Goal: Task Accomplishment & Management: Manage account settings

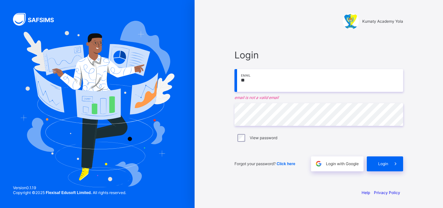
type input "**********"
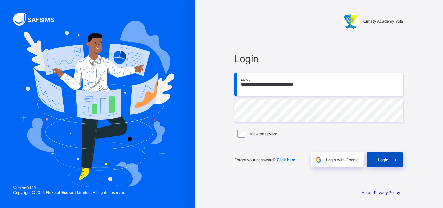
click at [391, 160] on span at bounding box center [396, 159] width 15 height 15
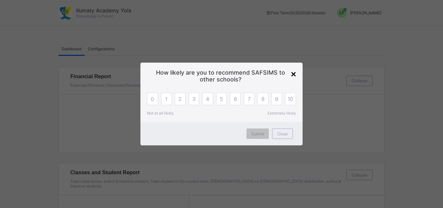
click at [293, 75] on div "×" at bounding box center [293, 74] width 5 height 10
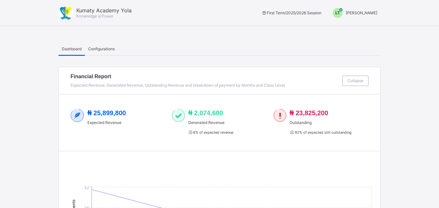
click at [340, 13] on span "LT" at bounding box center [337, 13] width 5 height 5
click at [367, 28] on span "Switch to Admin View" at bounding box center [352, 27] width 49 height 7
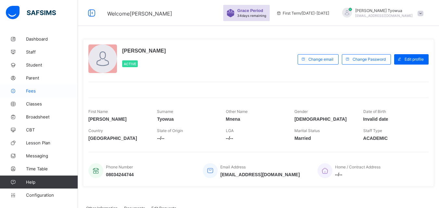
click at [29, 89] on span "Fees" at bounding box center [52, 90] width 52 height 5
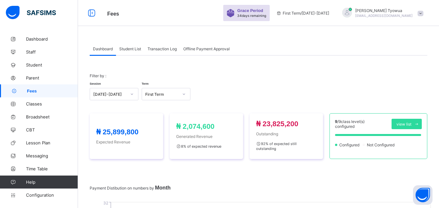
click at [133, 46] on span "Student List" at bounding box center [130, 48] width 22 height 5
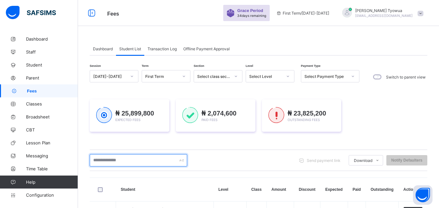
click at [140, 158] on input "text" at bounding box center [138, 160] width 97 height 12
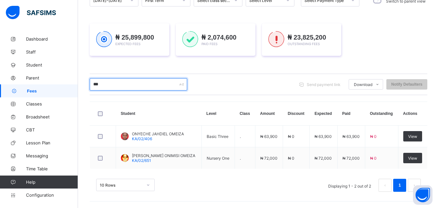
scroll to position [76, 0]
type input "*"
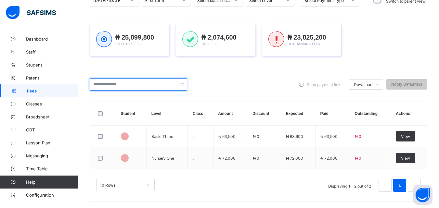
scroll to position [102, 0]
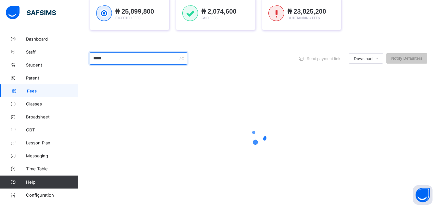
type input "******"
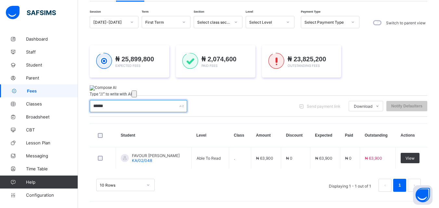
scroll to position [54, 0]
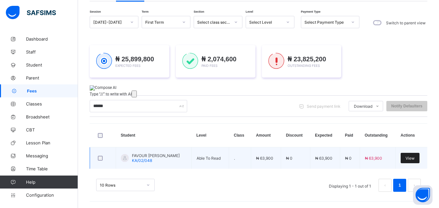
click at [414, 156] on span "View" at bounding box center [409, 158] width 9 height 5
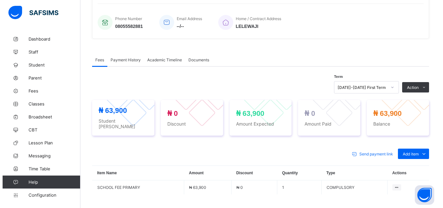
scroll to position [154, 0]
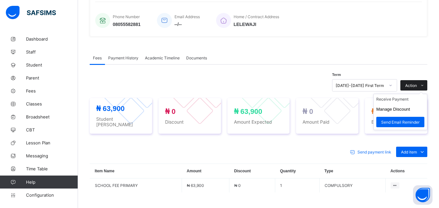
click at [422, 88] on span at bounding box center [422, 85] width 10 height 10
click at [404, 110] on button "Manage Discount" at bounding box center [393, 109] width 34 height 5
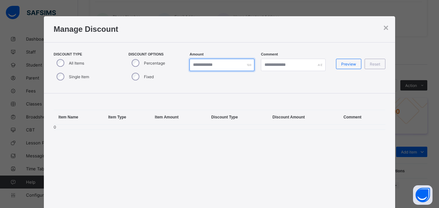
click at [206, 63] on input "*" at bounding box center [221, 65] width 65 height 12
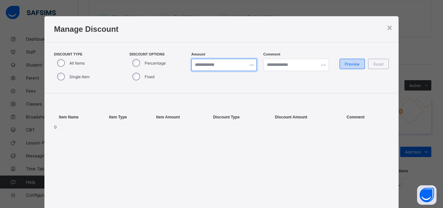
type input "*****"
click at [354, 64] on span "Preview" at bounding box center [352, 64] width 15 height 5
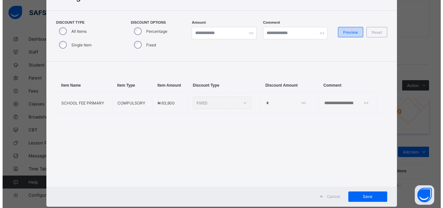
scroll to position [22, 0]
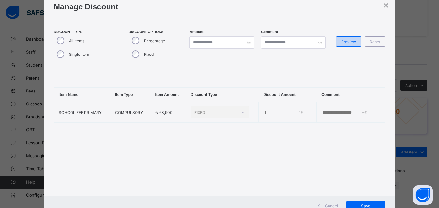
click at [347, 41] on span "Preview" at bounding box center [348, 41] width 15 height 5
type input "*****"
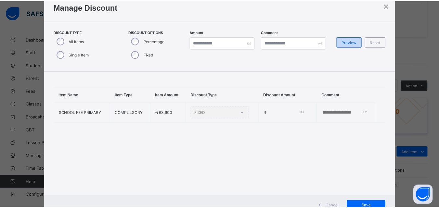
scroll to position [47, 0]
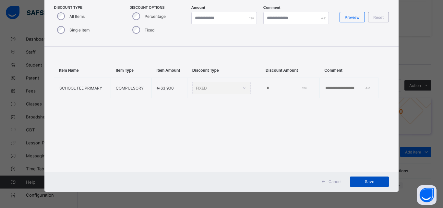
click at [374, 179] on div "Save" at bounding box center [369, 182] width 39 height 10
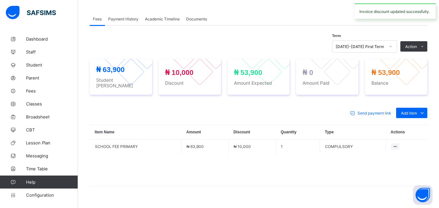
scroll to position [179, 0]
